Goal: Task Accomplishment & Management: Manage account settings

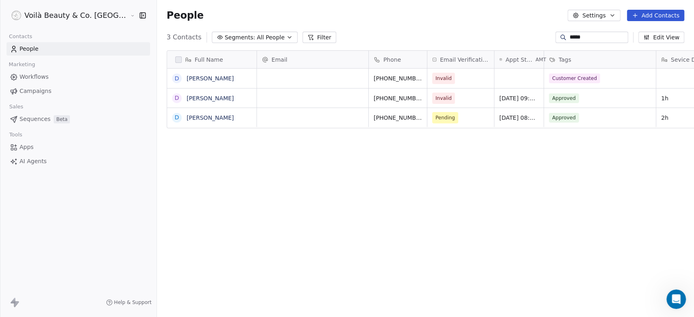
scroll to position [272, 566]
drag, startPoint x: 566, startPoint y: 30, endPoint x: 557, endPoint y: 30, distance: 9.8
click at [557, 30] on section "People Settings Add Contacts 3 Contacts Segments: All People Filter ***** Edit …" at bounding box center [425, 158] width 537 height 317
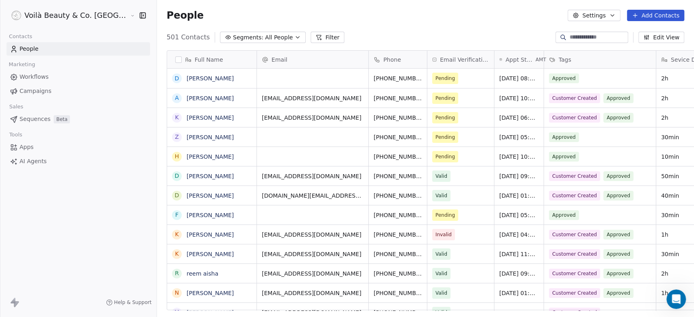
click at [37, 51] on span "People" at bounding box center [29, 49] width 19 height 9
click at [32, 90] on span "Campaigns" at bounding box center [36, 91] width 32 height 9
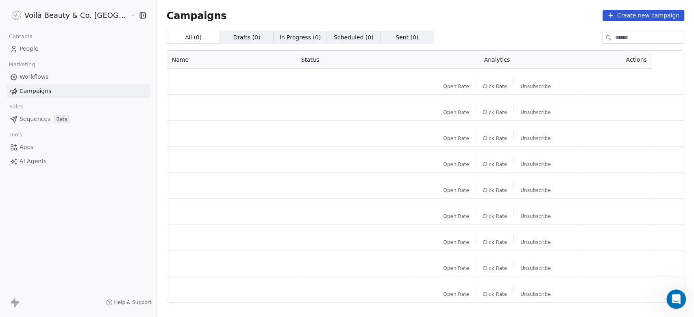
click at [33, 53] on span "People" at bounding box center [29, 49] width 19 height 9
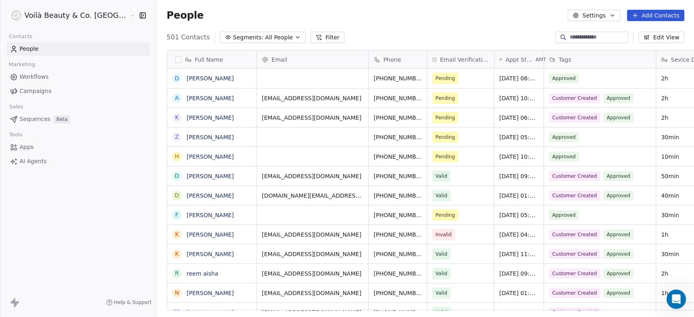
scroll to position [272, 566]
click at [54, 16] on html "Voilà Beauty & Co. Lounge Contacts People Marketing Workflows Campaigns Sales S…" at bounding box center [347, 158] width 694 height 317
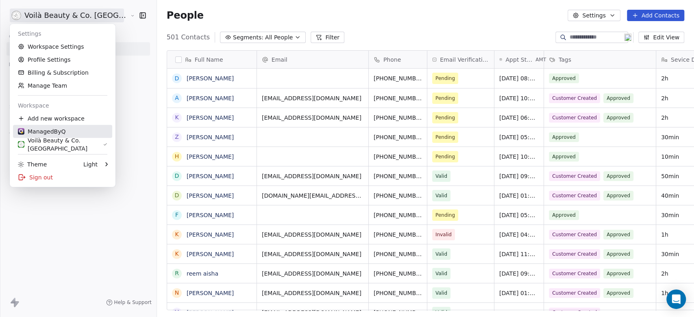
click at [54, 131] on div "ManagedByQ" at bounding box center [42, 132] width 48 height 8
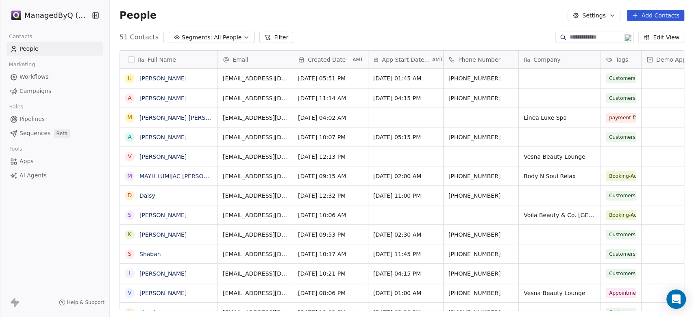
scroll to position [272, 577]
click at [204, 38] on span "Segments:" at bounding box center [197, 37] width 30 height 9
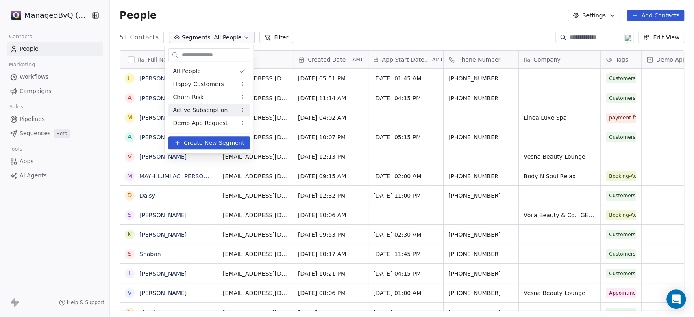
click at [211, 111] on span "Active Subscription" at bounding box center [200, 110] width 55 height 9
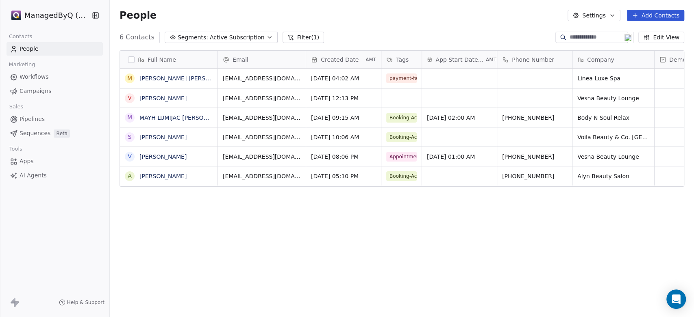
click at [200, 40] on span "Segments:" at bounding box center [193, 37] width 30 height 9
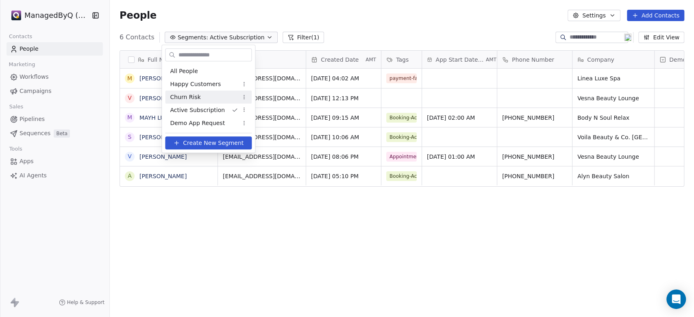
click at [198, 99] on div "Churn Risk" at bounding box center [208, 97] width 87 height 13
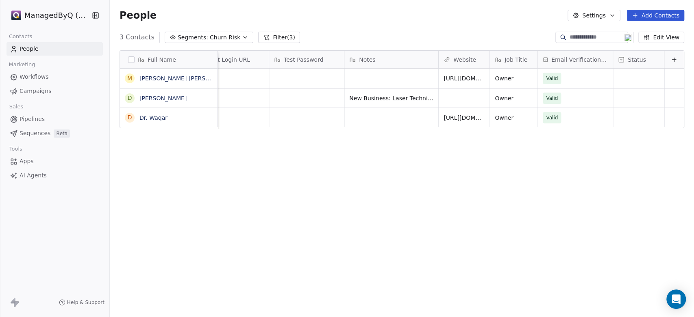
scroll to position [0, 0]
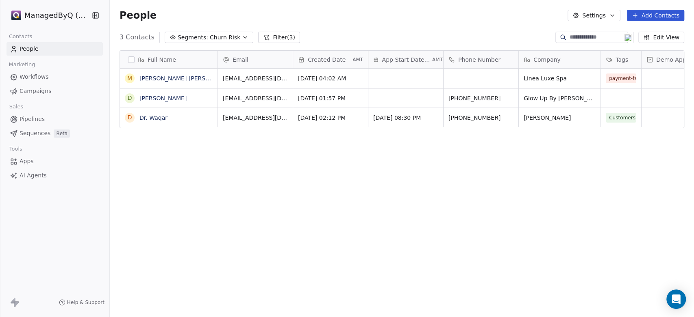
click at [216, 38] on span "Churn Risk" at bounding box center [225, 37] width 30 height 9
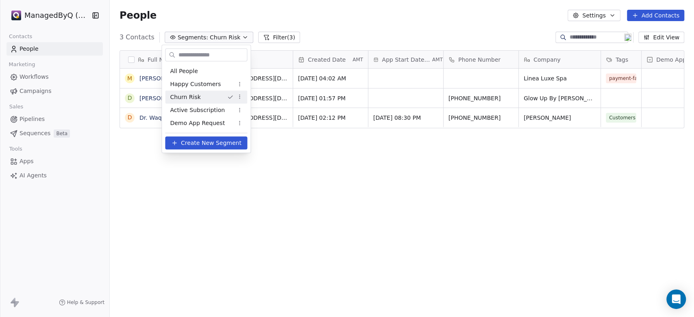
click at [238, 97] on html "ManagedByQ (FZE) Contacts People Marketing Workflows Campaigns Sales Pipelines …" at bounding box center [347, 158] width 694 height 317
click at [478, 150] on html "ManagedByQ (FZE) Contacts People Marketing Workflows Campaigns Sales Pipelines …" at bounding box center [347, 158] width 694 height 317
click at [506, 80] on html "ManagedByQ (FZE) Contacts People Marketing Workflows Campaigns Sales Pipelines …" at bounding box center [347, 158] width 694 height 317
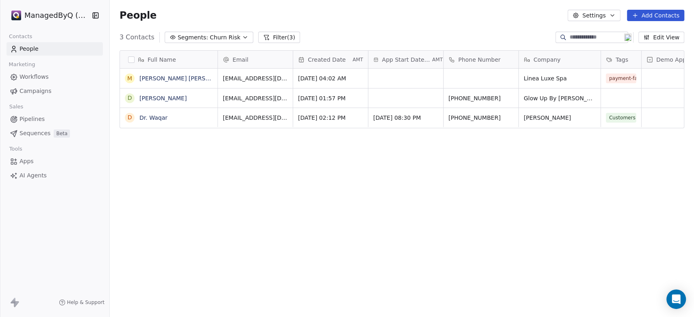
click at [221, 39] on span "Churn Risk" at bounding box center [225, 37] width 30 height 9
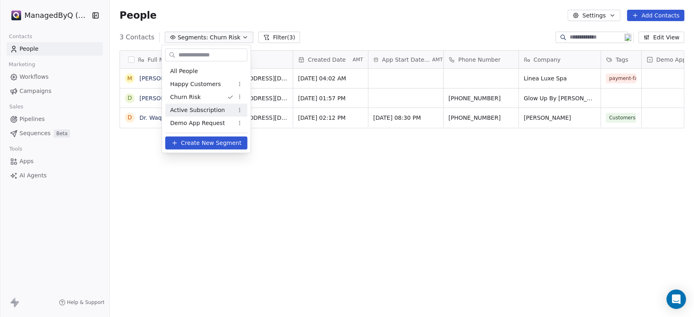
click at [202, 110] on span "Active Subscription" at bounding box center [197, 110] width 55 height 9
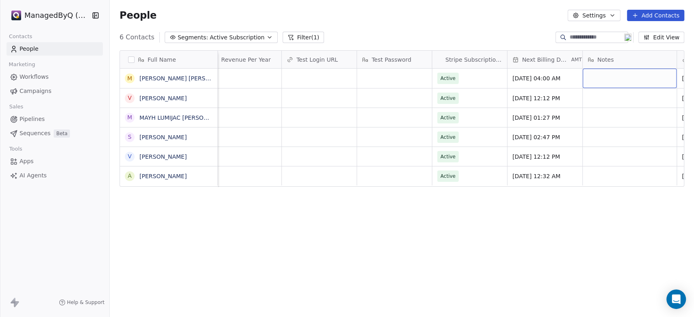
scroll to position [0, 574]
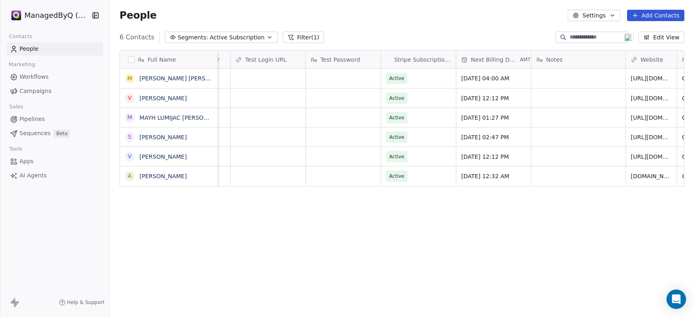
click at [194, 38] on span "Segments:" at bounding box center [193, 37] width 30 height 9
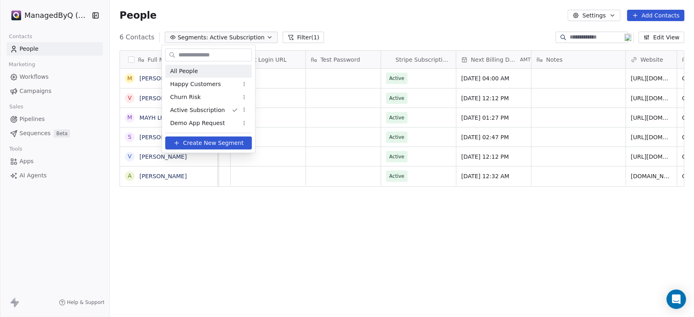
click at [179, 71] on span "All People" at bounding box center [184, 71] width 28 height 9
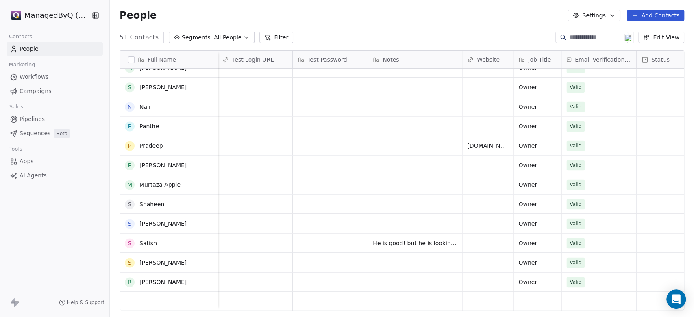
scroll to position [527, 0]
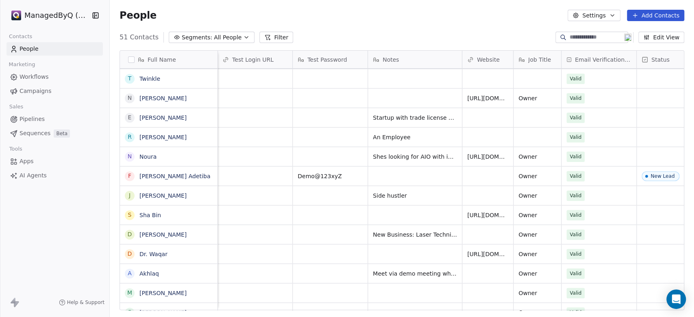
click at [569, 35] on input at bounding box center [597, 37] width 57 height 8
click at [252, 93] on div "grid" at bounding box center [254, 98] width 75 height 19
click at [259, 96] on div "grid" at bounding box center [254, 98] width 75 height 19
click at [400, 96] on div "grid" at bounding box center [415, 98] width 94 height 19
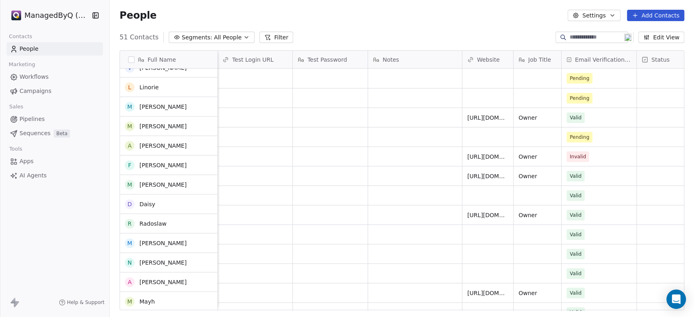
scroll to position [0, 0]
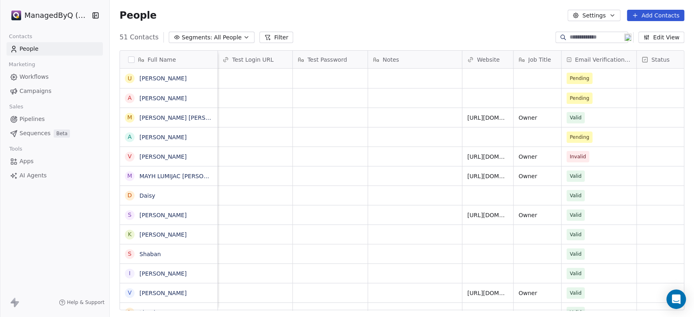
click at [570, 40] on input at bounding box center [597, 37] width 57 height 8
type input "******"
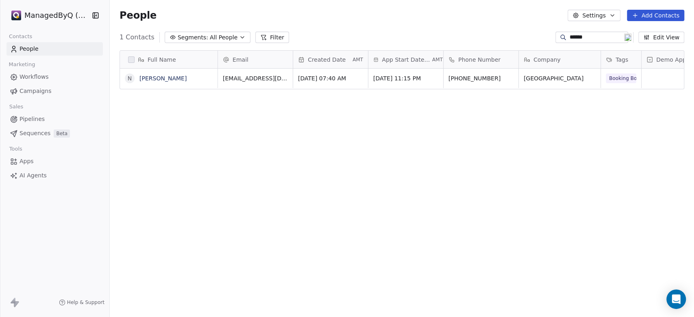
click at [573, 35] on input "******" at bounding box center [597, 37] width 57 height 8
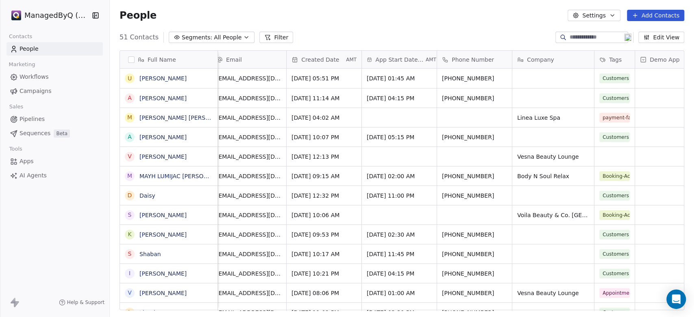
drag, startPoint x: 94, startPoint y: 15, endPoint x: 101, endPoint y: 31, distance: 17.3
click at [95, 15] on icon "button" at bounding box center [95, 15] width 0 height 5
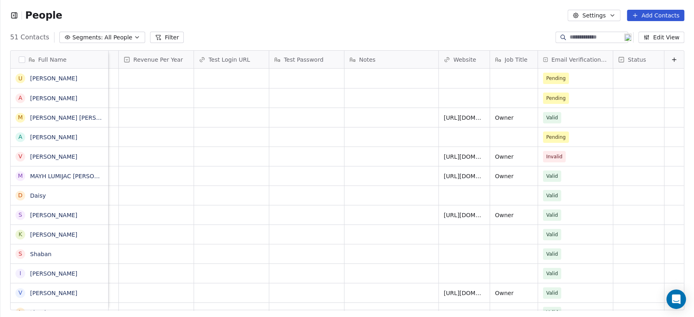
click at [657, 33] on button "Edit View" at bounding box center [661, 37] width 46 height 11
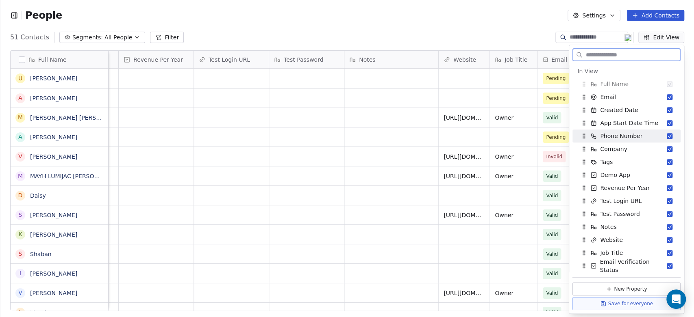
click at [666, 137] on button "Suggestions" at bounding box center [669, 136] width 6 height 6
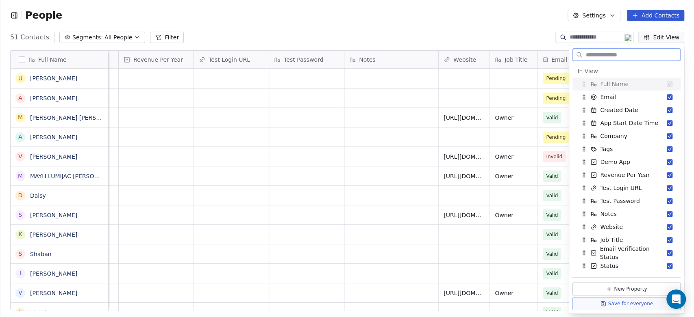
scroll to position [0, 420]
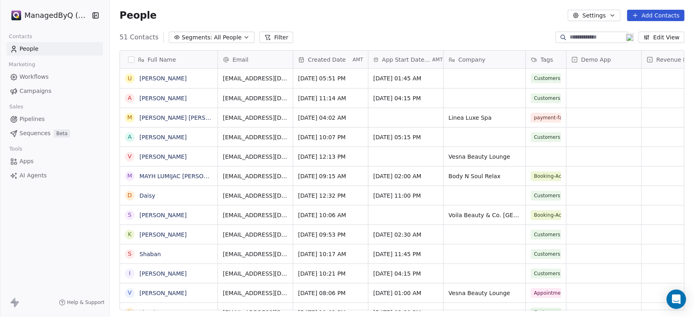
scroll to position [272, 577]
click at [663, 35] on button "Edit View" at bounding box center [661, 37] width 46 height 11
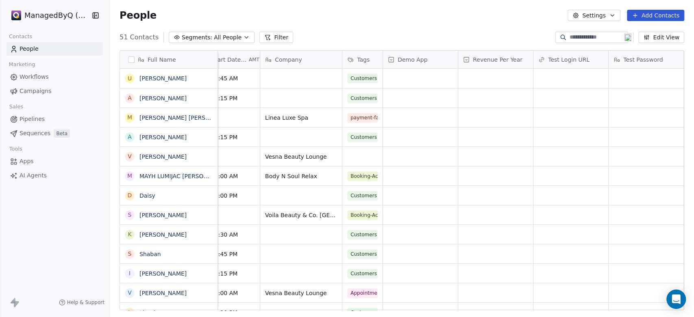
scroll to position [0, 186]
click at [665, 36] on button "Edit View" at bounding box center [661, 37] width 46 height 11
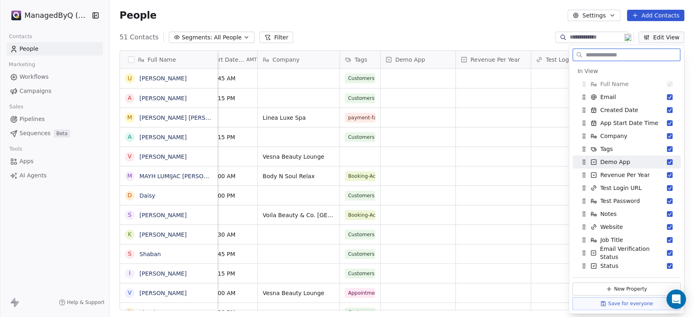
click at [666, 162] on button "Suggestions" at bounding box center [669, 162] width 6 height 6
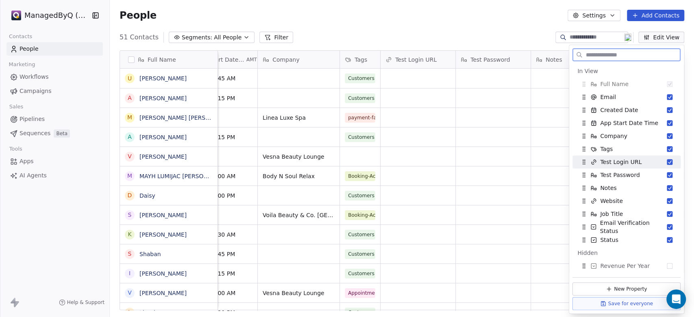
click at [666, 162] on button "Suggestions" at bounding box center [669, 162] width 6 height 6
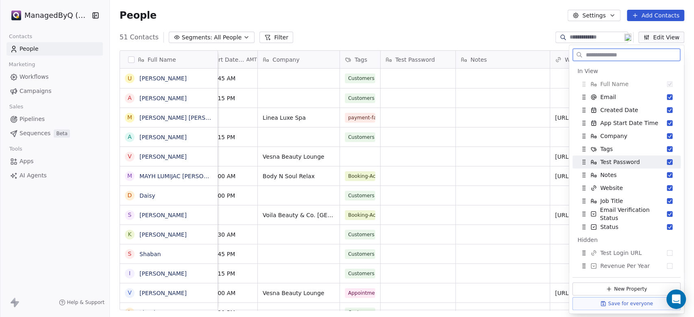
click at [666, 163] on button "Suggestions" at bounding box center [669, 162] width 6 height 6
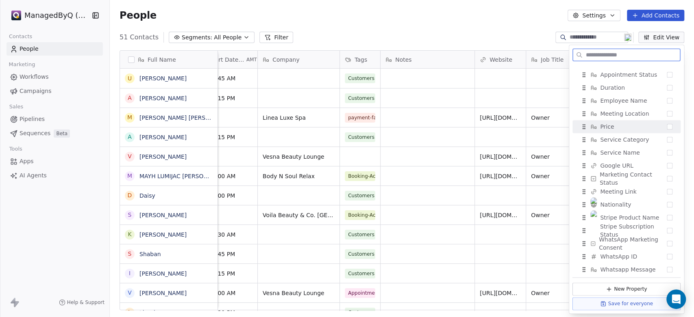
scroll to position [767, 0]
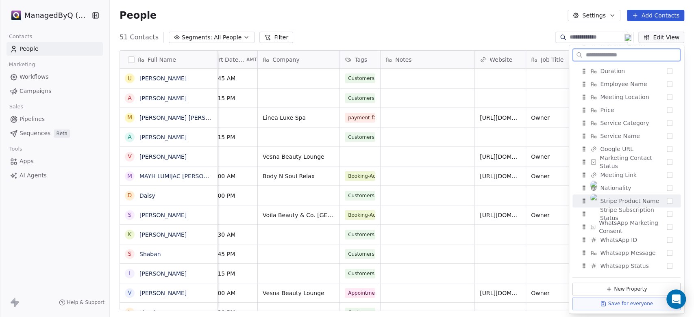
click at [666, 200] on button "Suggestions" at bounding box center [669, 201] width 6 height 6
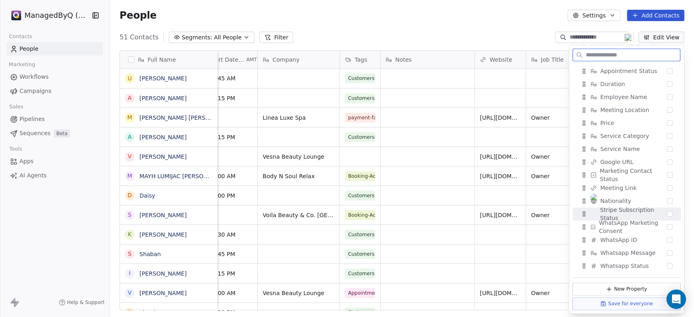
click at [666, 215] on button "Suggestions" at bounding box center [669, 214] width 6 height 6
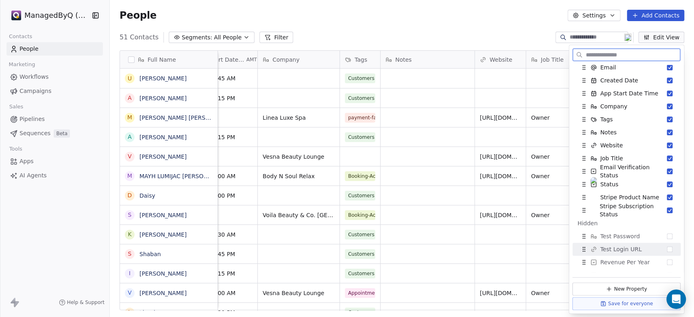
scroll to position [15, 0]
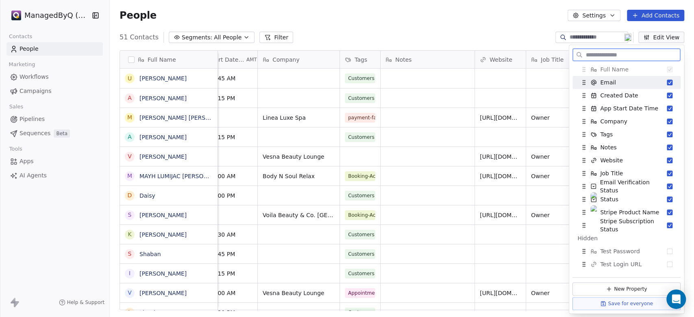
click at [593, 52] on input "text" at bounding box center [632, 55] width 96 height 12
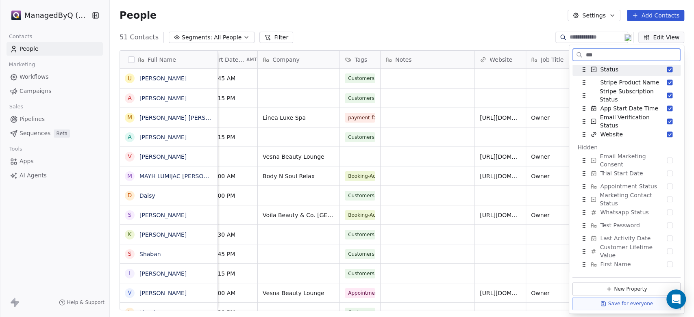
scroll to position [0, 0]
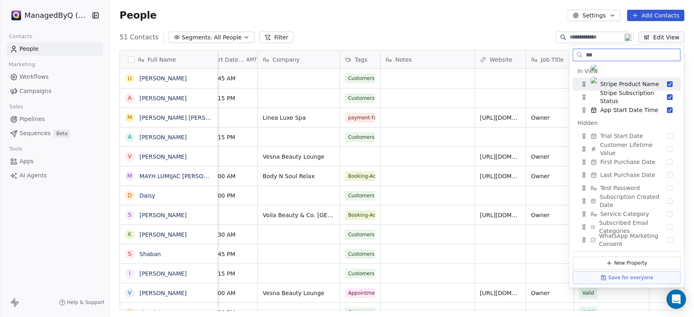
drag, startPoint x: 603, startPoint y: 54, endPoint x: 573, endPoint y: 50, distance: 30.3
click at [573, 50] on div "***" at bounding box center [626, 54] width 108 height 13
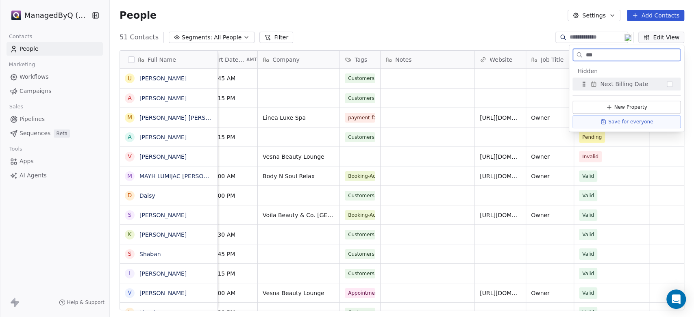
type input "***"
click at [670, 84] on button "Suggestions" at bounding box center [669, 84] width 6 height 6
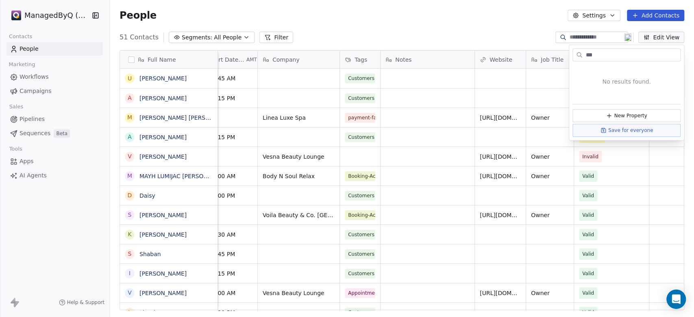
click at [474, 21] on div "People Settings Add Contacts" at bounding box center [401, 15] width 564 height 11
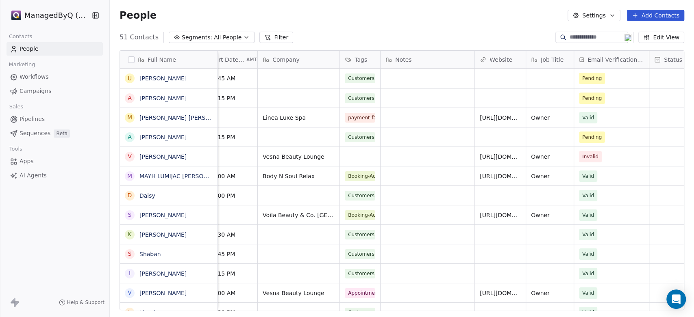
scroll to position [0, 454]
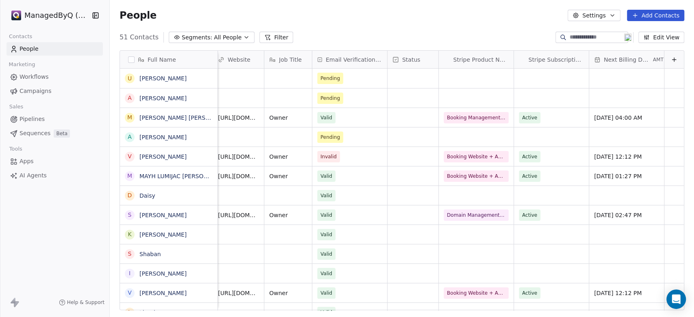
click at [570, 36] on input at bounding box center [597, 37] width 57 height 8
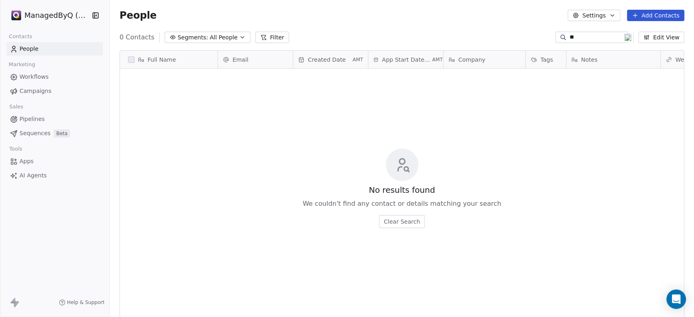
scroll to position [272, 577]
type input "*"
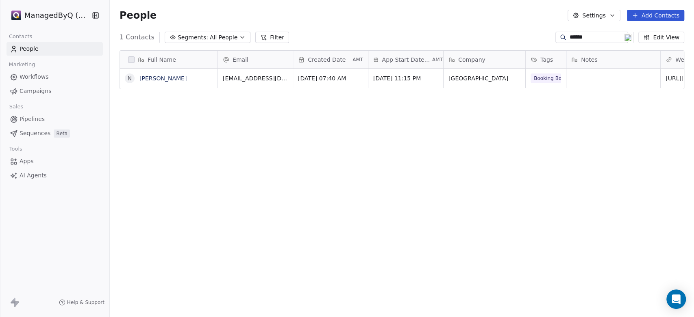
type input "******"
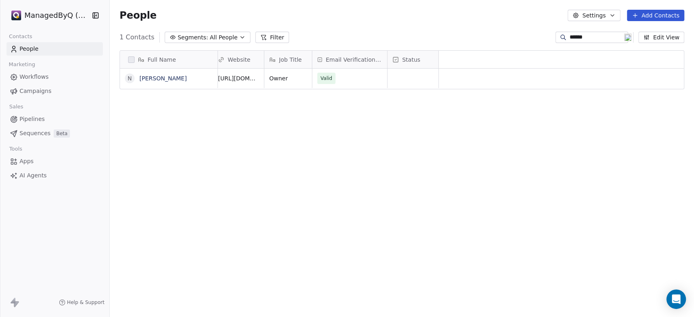
scroll to position [0, 0]
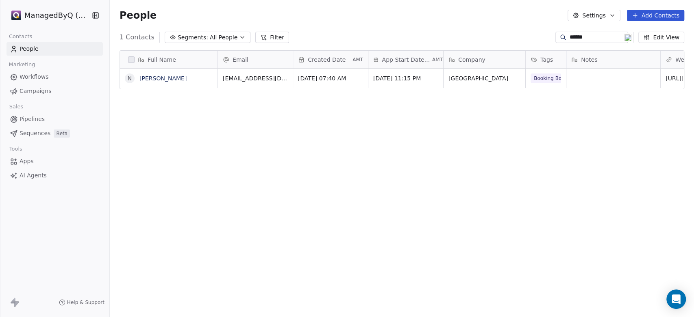
click at [239, 36] on icon "button" at bounding box center [242, 37] width 7 height 7
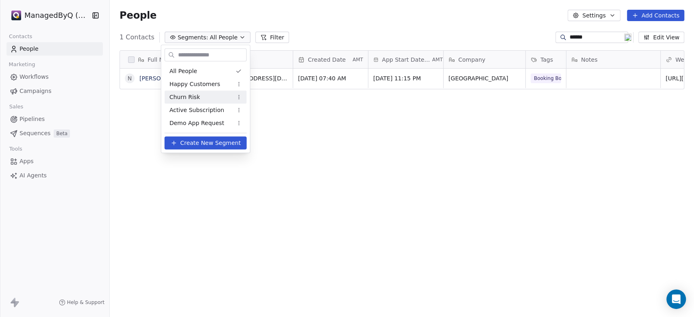
click at [238, 95] on html "ManagedByQ (FZE) Contacts People Marketing Workflows Campaigns Sales Pipelines …" at bounding box center [347, 158] width 694 height 317
click at [248, 139] on div "Delete" at bounding box center [265, 138] width 55 height 13
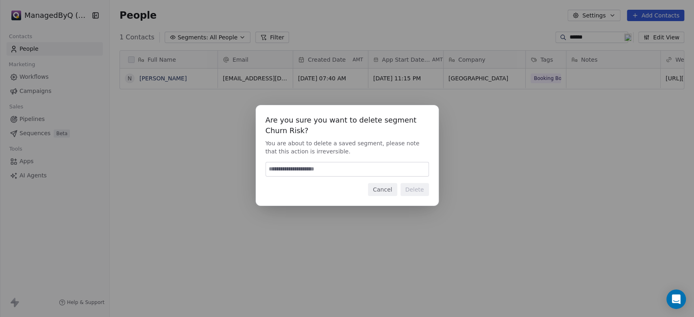
drag, startPoint x: 300, startPoint y: 163, endPoint x: 299, endPoint y: 168, distance: 5.4
click at [300, 164] on input at bounding box center [347, 170] width 163 height 14
click at [297, 168] on input at bounding box center [347, 170] width 163 height 14
type input "******"
click at [418, 193] on button "Delete" at bounding box center [414, 189] width 28 height 13
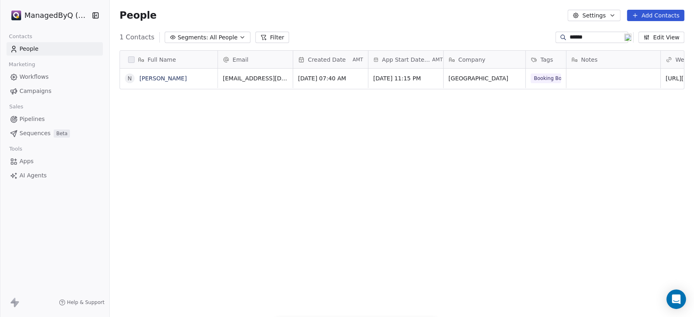
click at [239, 36] on icon "button" at bounding box center [242, 37] width 7 height 7
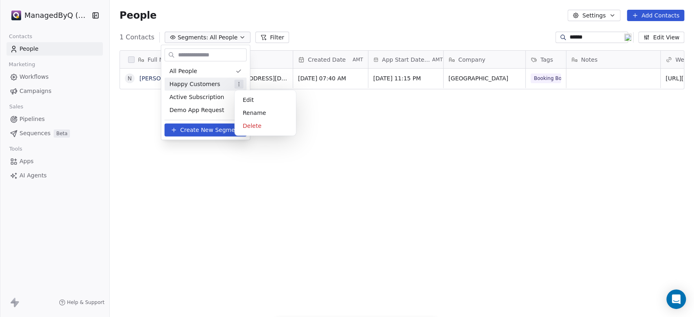
click at [239, 85] on html "ManagedByQ (FZE) Contacts People Marketing Workflows Campaigns Sales Pipelines …" at bounding box center [347, 158] width 694 height 317
drag, startPoint x: 249, startPoint y: 124, endPoint x: 378, endPoint y: 165, distance: 135.3
click at [378, 165] on html "ManagedByQ (FZE) Contacts People Marketing Workflows Campaigns Sales Pipelines …" at bounding box center [347, 158] width 694 height 317
click at [252, 98] on div "Edit" at bounding box center [265, 99] width 55 height 13
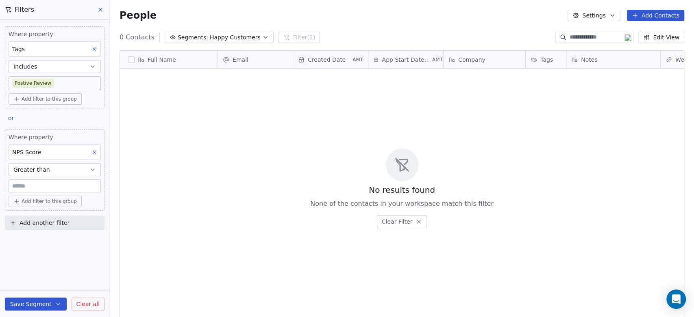
scroll to position [272, 577]
click at [99, 9] on icon at bounding box center [100, 9] width 3 height 3
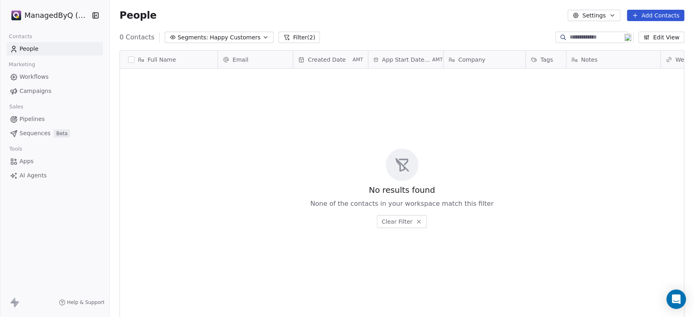
click at [262, 36] on icon "button" at bounding box center [265, 37] width 7 height 7
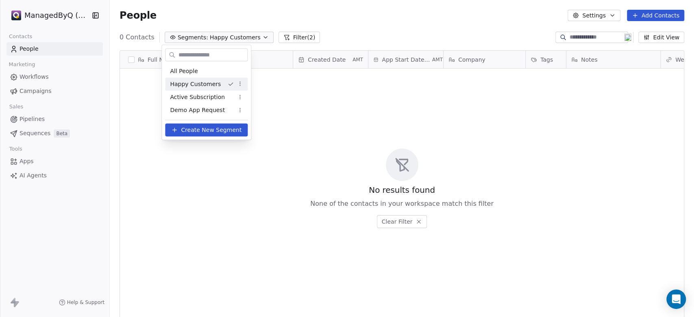
click at [241, 84] on html "ManagedByQ (FZE) Contacts People Marketing Workflows Campaigns Sales Pipelines …" at bounding box center [347, 158] width 694 height 317
click at [255, 124] on div "Delete" at bounding box center [266, 125] width 55 height 13
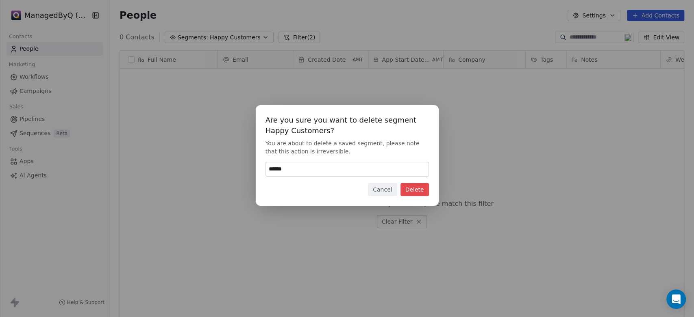
type input "******"
click at [421, 193] on button "Delete" at bounding box center [414, 189] width 28 height 13
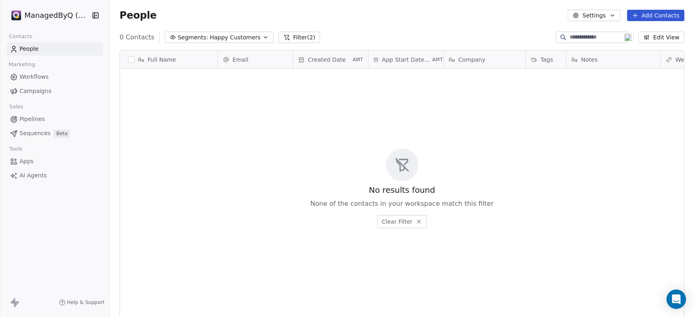
click at [264, 151] on div "No results found None of the contacts in your workspace match this filter Clear…" at bounding box center [402, 188] width 564 height 236
click at [262, 35] on icon "button" at bounding box center [265, 37] width 7 height 7
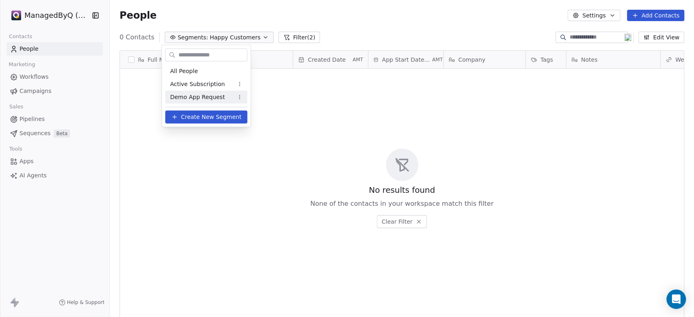
click at [213, 116] on span "Create New Segment" at bounding box center [211, 117] width 61 height 9
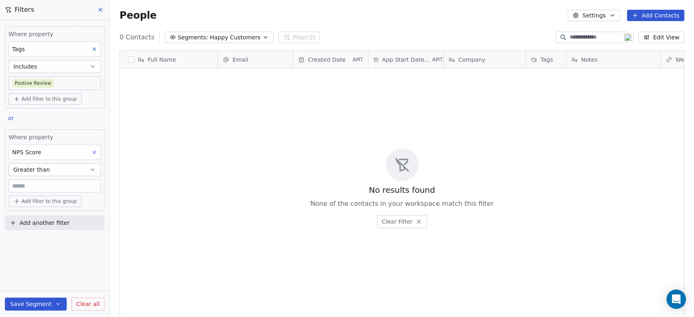
click at [59, 84] on body "ManagedByQ (FZE) Contacts People Marketing Workflows Campaigns Sales Pipelines …" at bounding box center [347, 158] width 694 height 317
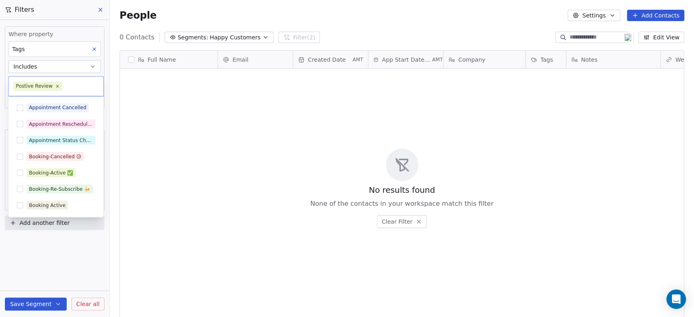
click at [232, 120] on html "ManagedByQ (FZE) Contacts People Marketing Workflows Campaigns Sales Pipelines …" at bounding box center [347, 158] width 694 height 317
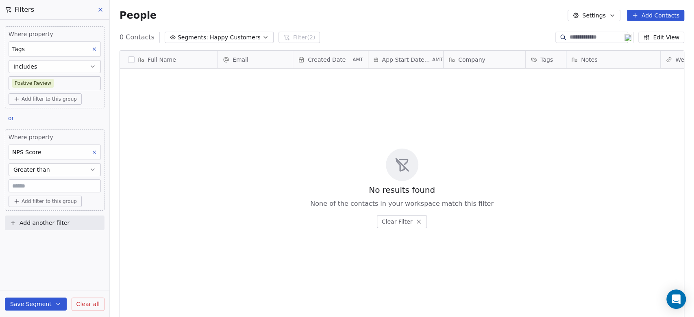
click at [35, 297] on div "Save Segment Clear all" at bounding box center [54, 304] width 109 height 26
click at [102, 7] on icon at bounding box center [100, 10] width 7 height 7
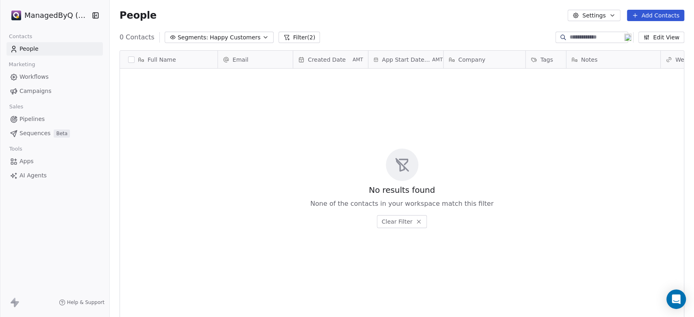
click at [266, 152] on div "No results found None of the contacts in your workspace match this filter Clear…" at bounding box center [402, 188] width 564 height 236
click at [262, 36] on icon "button" at bounding box center [265, 37] width 7 height 7
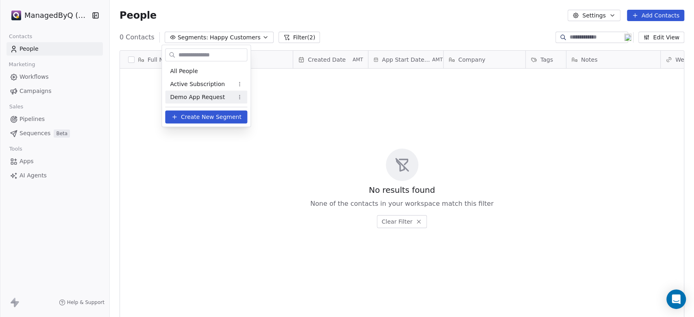
click at [289, 120] on html "ManagedByQ (FZE) Contacts People Marketing Workflows Campaigns Sales Pipelines …" at bounding box center [347, 158] width 694 height 317
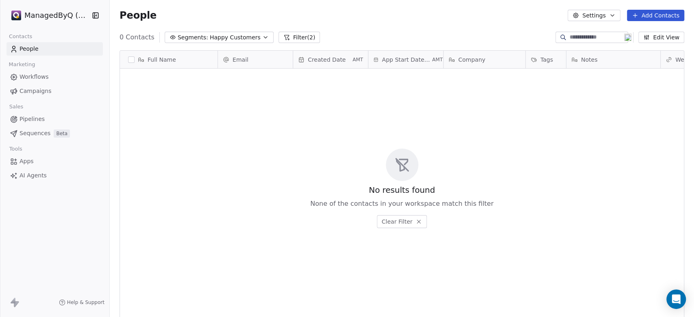
click at [214, 37] on span "Happy Customers" at bounding box center [235, 37] width 51 height 9
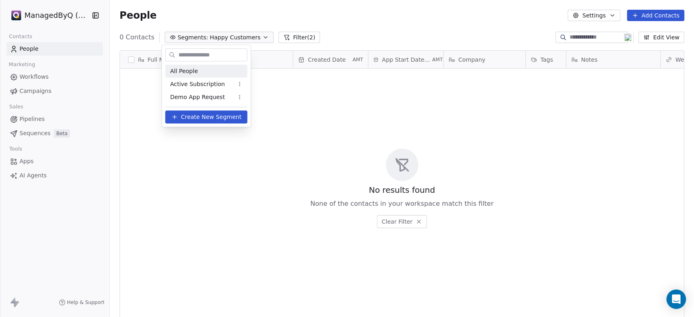
click at [186, 71] on span "All People" at bounding box center [184, 71] width 28 height 9
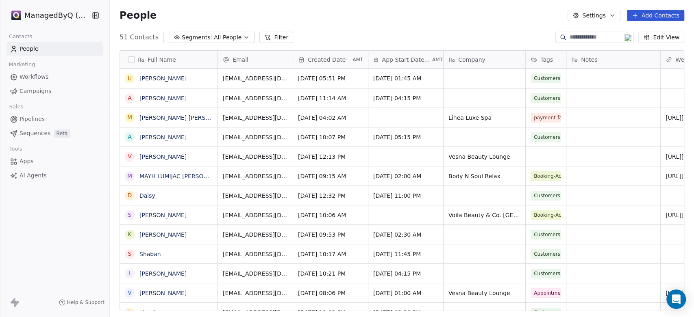
click at [214, 39] on span "All People" at bounding box center [228, 37] width 28 height 9
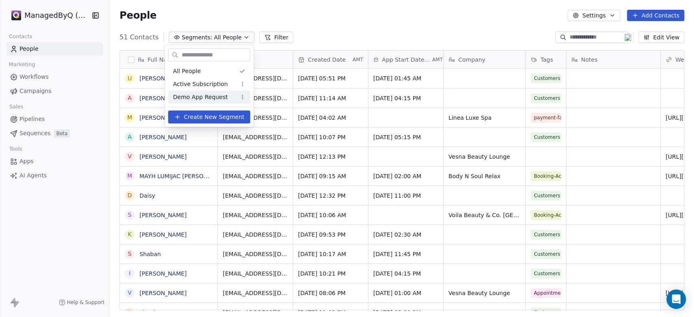
click at [195, 117] on span "Create New Segment" at bounding box center [214, 117] width 61 height 9
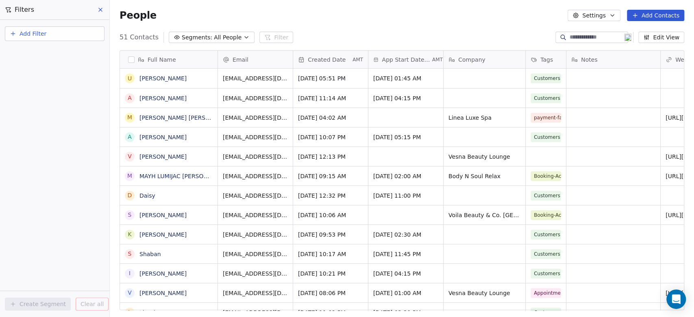
click at [47, 32] on button "Add Filter" at bounding box center [55, 33] width 100 height 15
click at [48, 52] on span "Contact properties" at bounding box center [39, 52] width 53 height 9
type input "***"
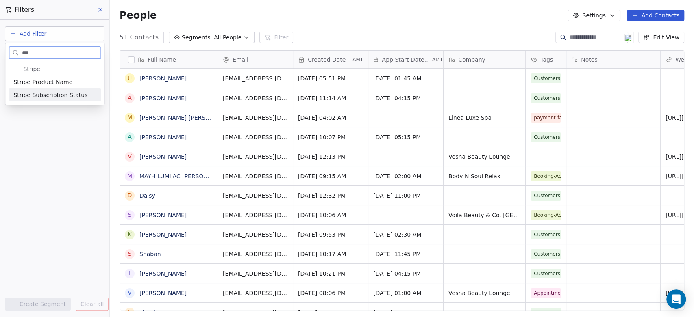
click at [55, 97] on span "Stripe Subscription Status" at bounding box center [50, 95] width 74 height 8
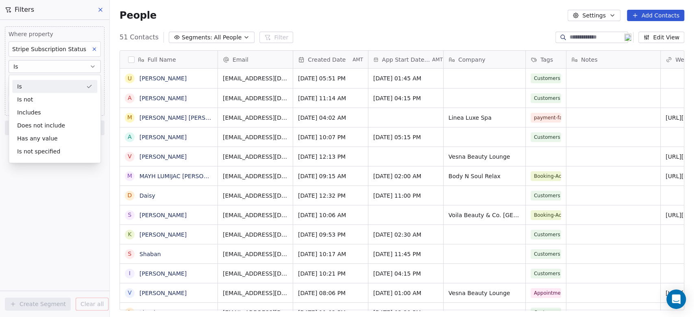
click at [41, 65] on button "Is" at bounding box center [55, 66] width 92 height 13
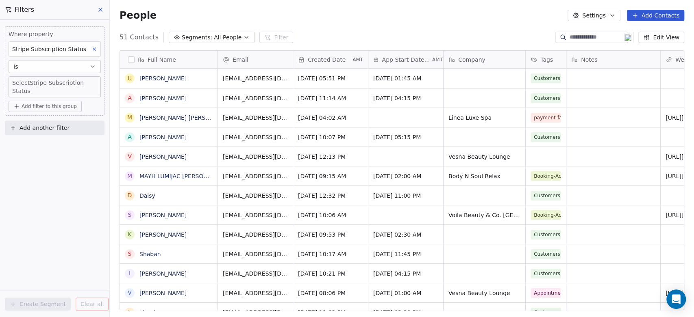
click at [44, 81] on body "ManagedByQ (FZE) Contacts People Marketing Workflows Campaigns Sales Pipelines …" at bounding box center [347, 158] width 694 height 317
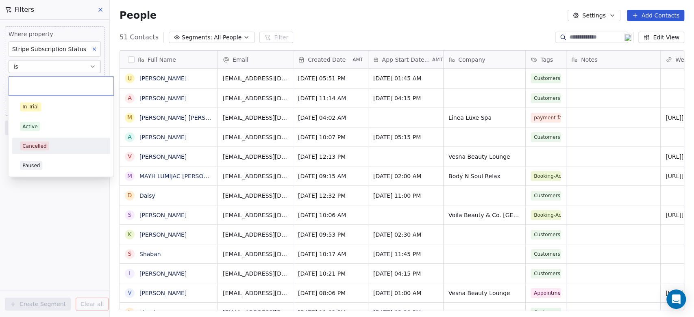
click at [33, 144] on div "Cancelled" at bounding box center [34, 145] width 24 height 7
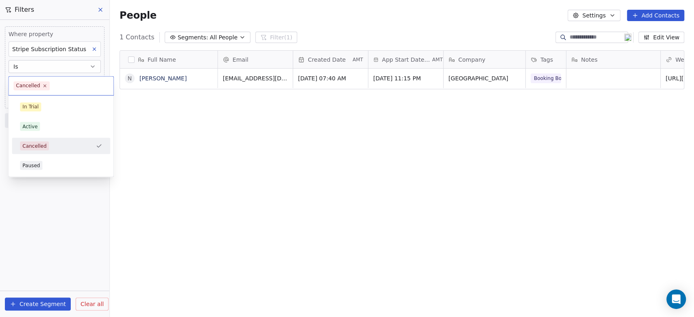
click at [65, 81] on body "ManagedByQ (FZE) Contacts People Marketing Workflows Campaigns Sales Pipelines …" at bounding box center [347, 158] width 694 height 317
click at [59, 169] on div "Paused" at bounding box center [61, 165] width 82 height 9
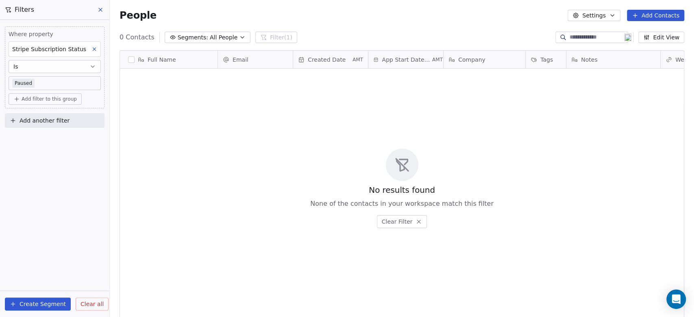
click at [44, 81] on body "ManagedByQ (FZE) Contacts People Marketing Workflows Campaigns Sales Pipelines …" at bounding box center [347, 158] width 694 height 317
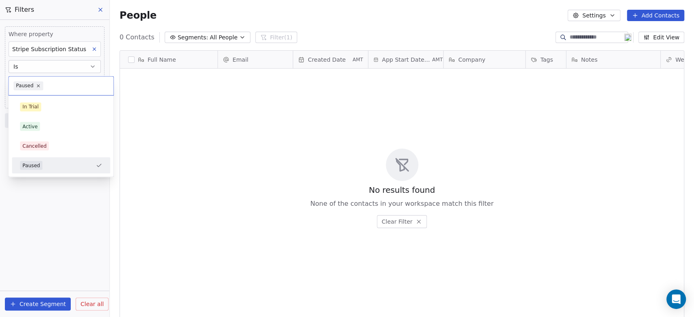
click at [42, 66] on html "ManagedByQ (FZE) Contacts People Marketing Workflows Campaigns Sales Pipelines …" at bounding box center [347, 158] width 694 height 317
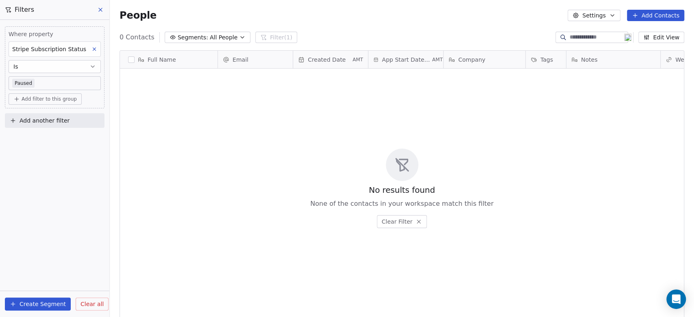
click at [42, 66] on button "Is" at bounding box center [55, 66] width 92 height 13
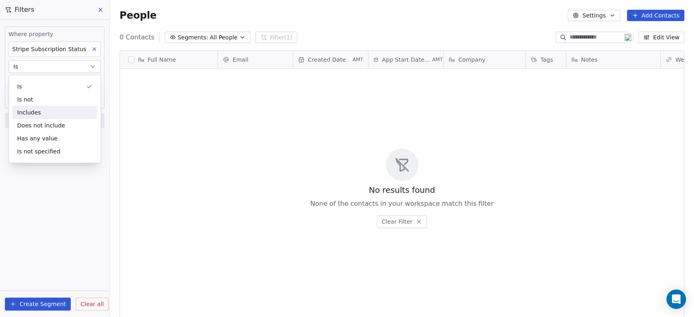
click at [48, 113] on div "Includes" at bounding box center [54, 112] width 85 height 13
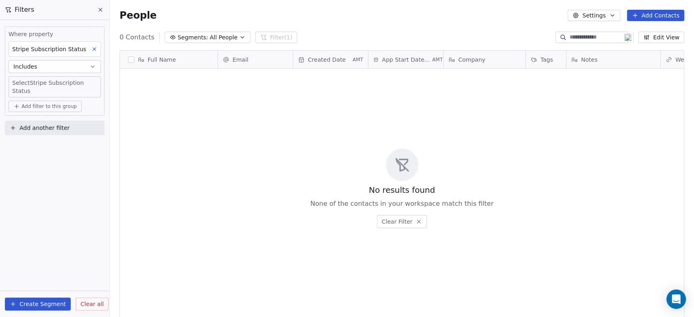
click at [48, 80] on body "ManagedByQ (FZE) Contacts People Marketing Workflows Campaigns Sales Pipelines …" at bounding box center [347, 158] width 694 height 317
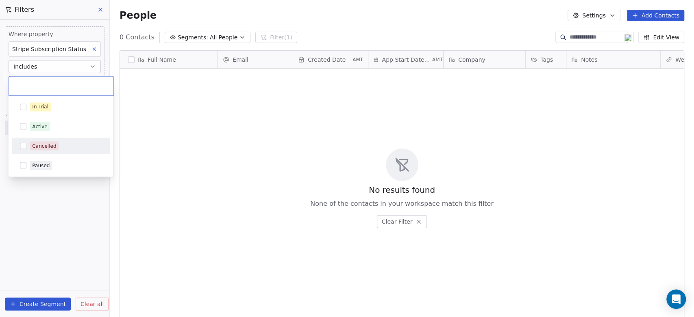
click at [51, 145] on div "Cancelled" at bounding box center [44, 145] width 24 height 7
click at [54, 165] on div "Paused" at bounding box center [66, 165] width 72 height 9
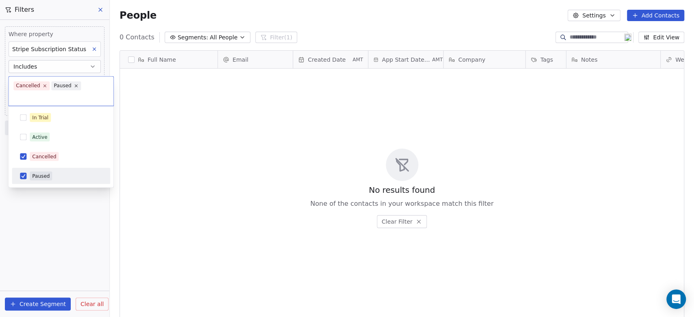
click at [50, 269] on html "ManagedByQ (FZE) Contacts People Marketing Workflows Campaigns Sales Pipelines …" at bounding box center [347, 158] width 694 height 317
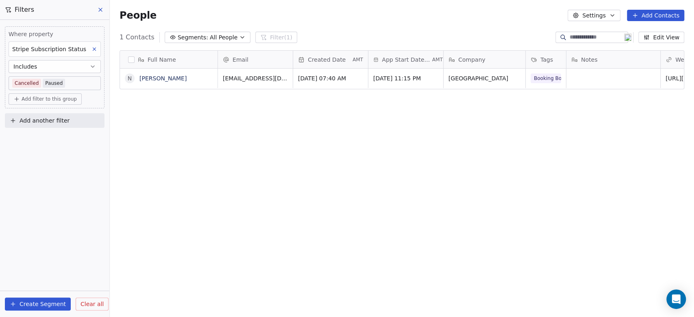
drag, startPoint x: 36, startPoint y: 304, endPoint x: 78, endPoint y: 178, distance: 133.0
click at [78, 178] on div "Where property Stripe Subscription Status Includes Cancelled Paused Add filter …" at bounding box center [54, 168] width 109 height 297
click at [47, 61] on button "Includes" at bounding box center [55, 66] width 92 height 13
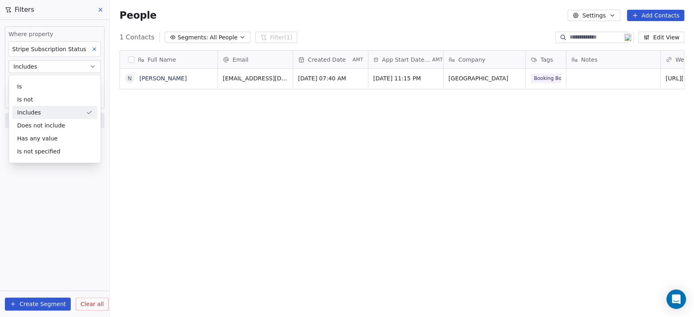
click at [43, 67] on button "Includes" at bounding box center [55, 66] width 92 height 13
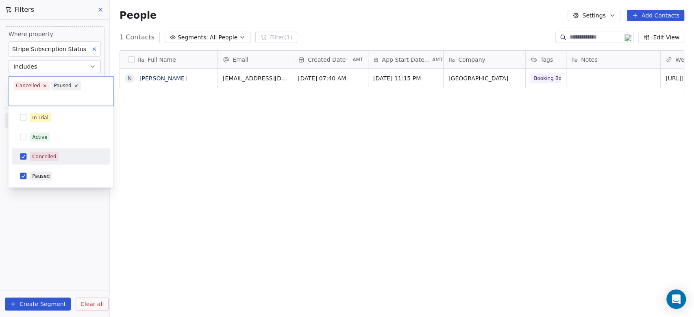
click at [75, 81] on body "ManagedByQ (FZE) Contacts People Marketing Workflows Campaigns Sales Pipelines …" at bounding box center [347, 158] width 694 height 317
click at [57, 234] on html "ManagedByQ (FZE) Contacts People Marketing Workflows Campaigns Sales Pipelines …" at bounding box center [347, 158] width 694 height 317
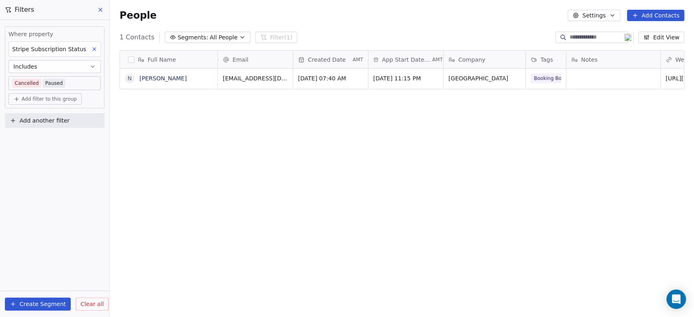
click at [52, 306] on button "Create Segment" at bounding box center [38, 304] width 66 height 13
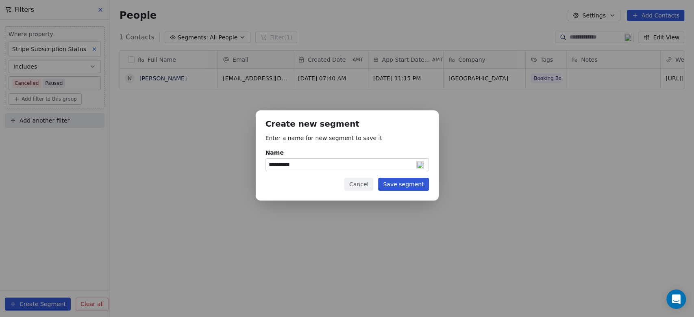
type input "**********"
click at [406, 184] on button "Save segment" at bounding box center [403, 184] width 50 height 13
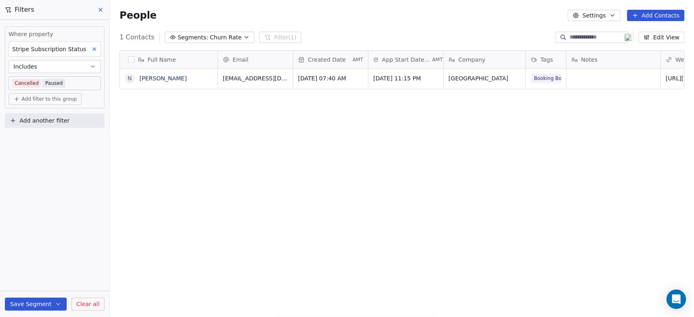
click at [100, 10] on icon at bounding box center [100, 10] width 7 height 7
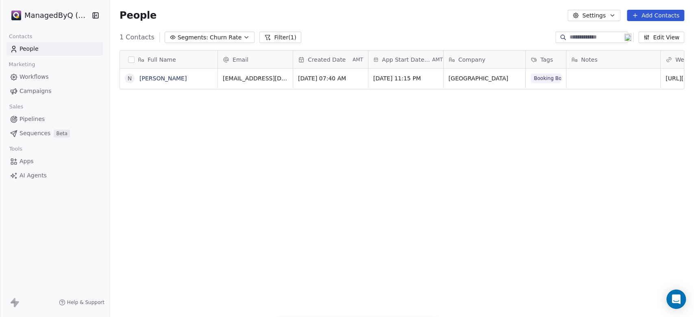
click at [198, 37] on span "Segments:" at bounding box center [193, 37] width 30 height 9
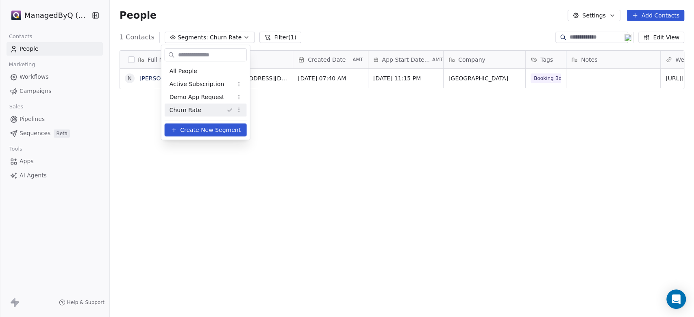
click at [198, 37] on html "ManagedByQ (FZE) Contacts People Marketing Workflows Campaigns Sales Pipelines …" at bounding box center [347, 158] width 694 height 317
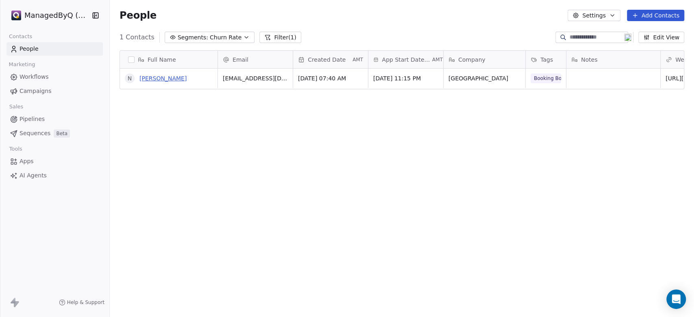
click at [167, 78] on link "Nenita Quirimit" at bounding box center [162, 78] width 47 height 7
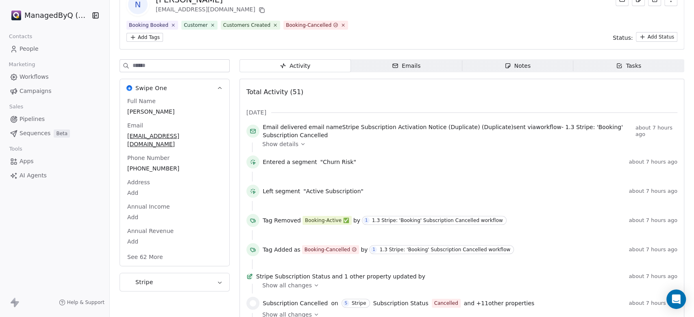
scroll to position [75, 0]
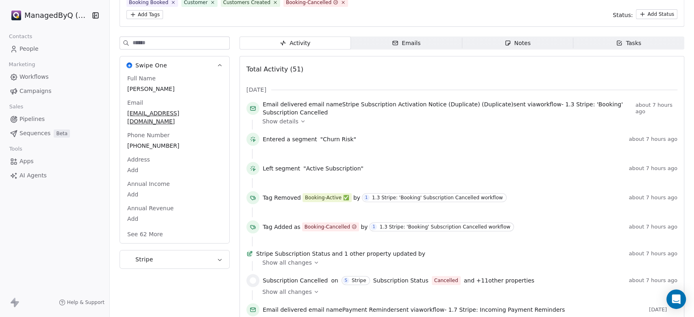
click at [300, 120] on icon at bounding box center [303, 122] width 6 height 6
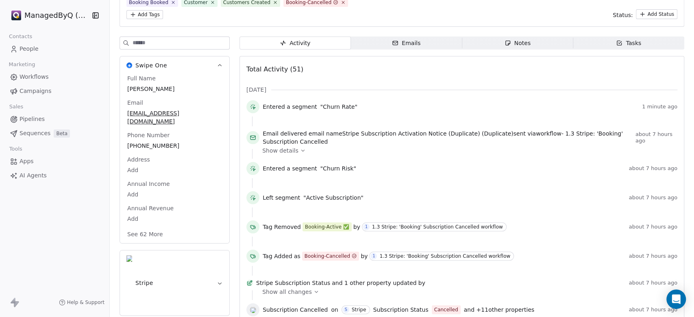
click at [24, 46] on span "People" at bounding box center [29, 49] width 19 height 9
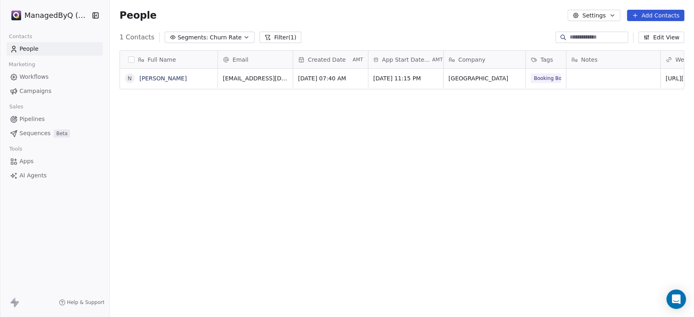
scroll to position [272, 577]
click at [35, 76] on span "Workflows" at bounding box center [34, 77] width 29 height 9
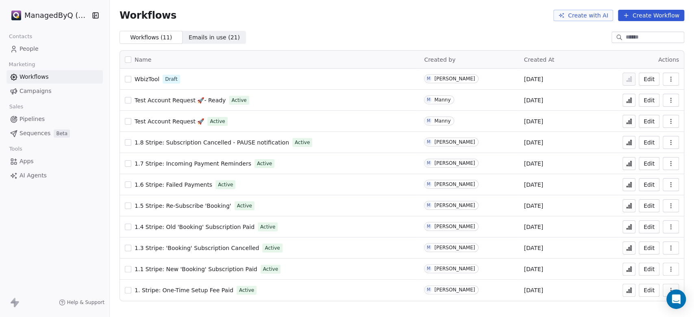
click at [628, 163] on icon at bounding box center [628, 164] width 1 height 3
click at [181, 164] on span "1.7 Stripe: Incoming Payment Reminders" at bounding box center [192, 163] width 117 height 7
click at [627, 163] on icon at bounding box center [628, 163] width 7 height 7
